Goal: Information Seeking & Learning: Learn about a topic

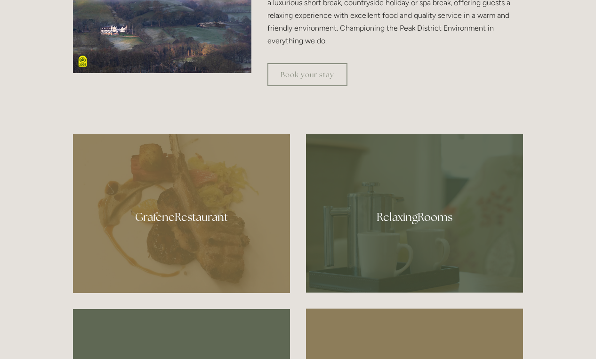
scroll to position [504, 0]
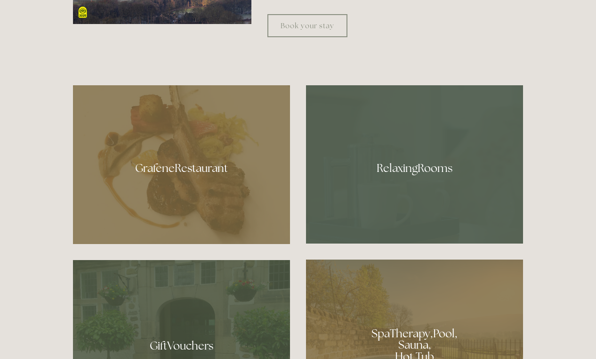
click at [413, 173] on div at bounding box center [414, 164] width 217 height 158
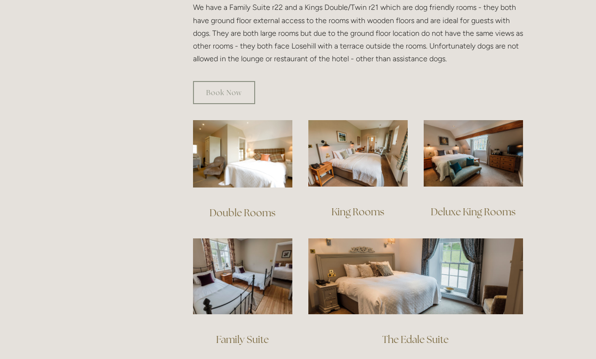
scroll to position [572, 0]
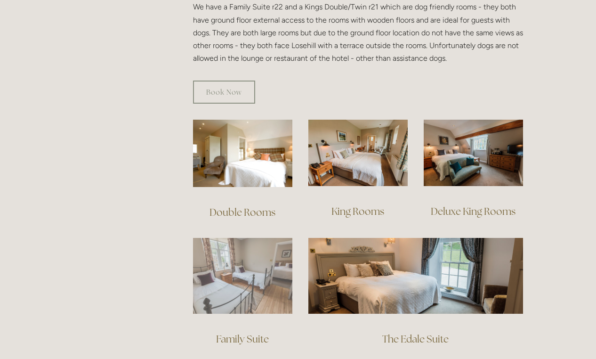
click at [214, 243] on img at bounding box center [242, 276] width 99 height 76
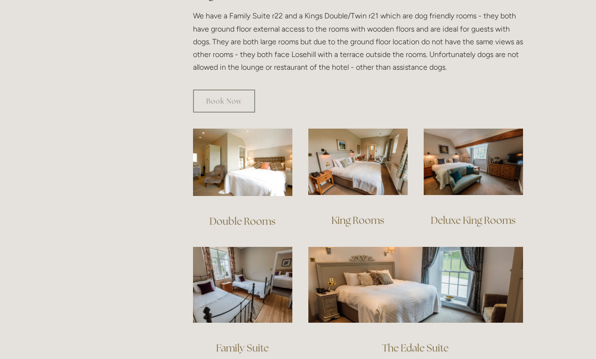
scroll to position [562, 0]
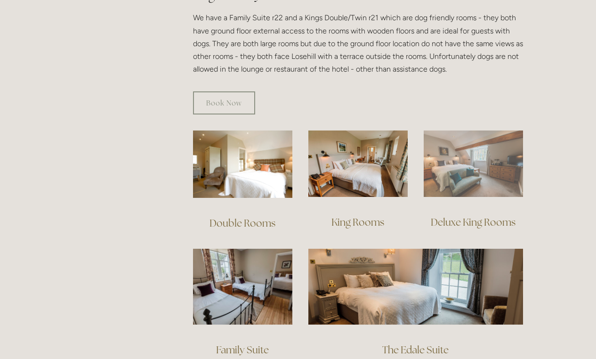
click at [474, 153] on img at bounding box center [473, 163] width 99 height 66
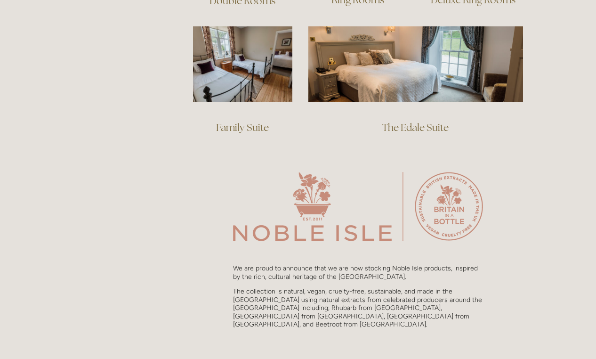
scroll to position [979, 0]
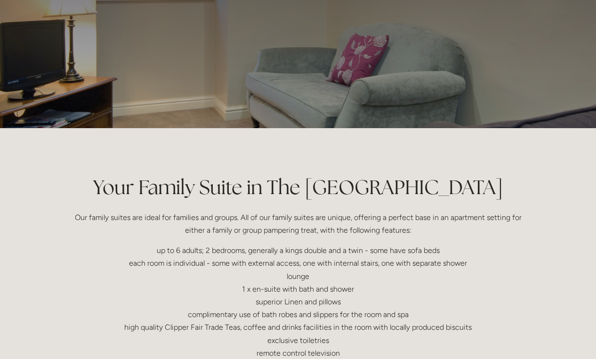
scroll to position [42, 0]
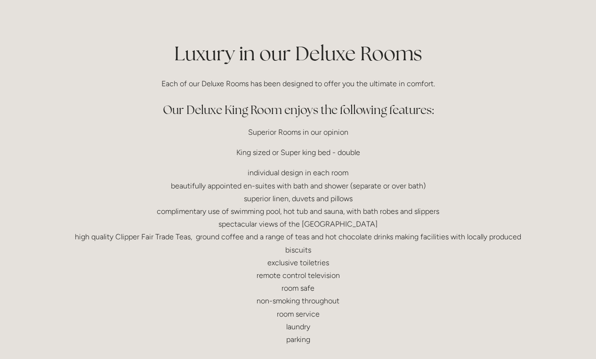
scroll to position [220, 0]
